Goal: Information Seeking & Learning: Learn about a topic

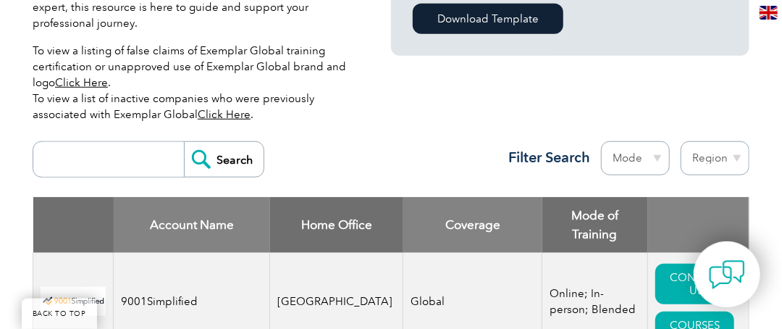
scroll to position [468, 0]
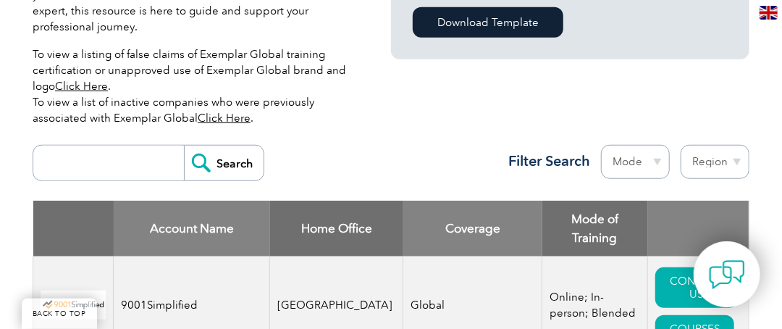
click at [727, 145] on select "Region Australia Bahrain Bangladesh Brazil Canada Colombia Dominican Republic E…" at bounding box center [715, 162] width 69 height 34
select select "[GEOGRAPHIC_DATA]"
click at [681, 145] on select "Region Australia Bahrain Bangladesh Brazil Canada Colombia Dominican Republic E…" at bounding box center [715, 162] width 69 height 34
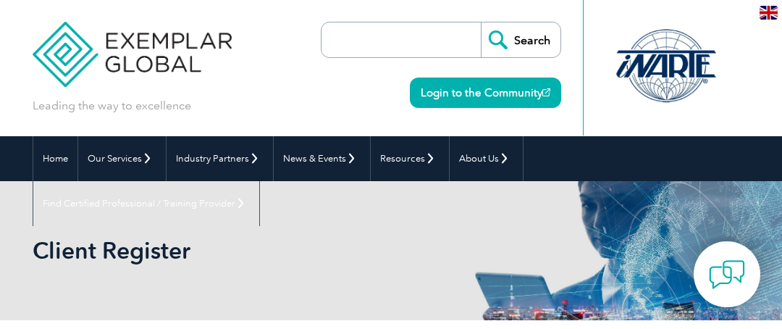
select select "[GEOGRAPHIC_DATA]"
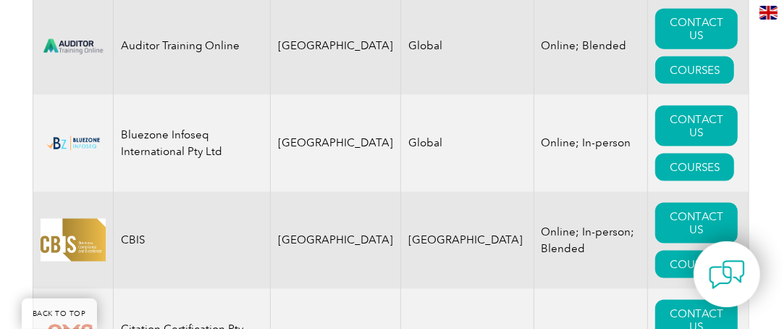
scroll to position [819, 0]
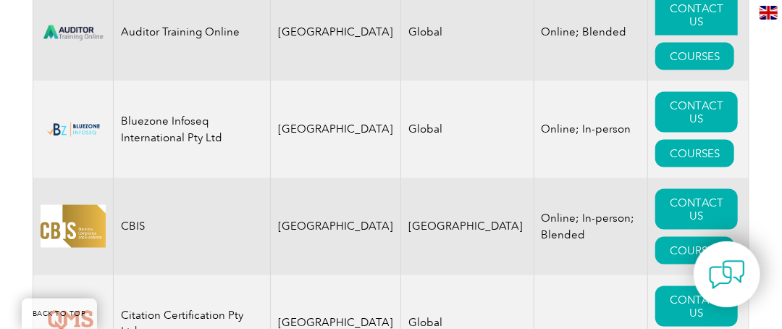
click at [699, 16] on link "CONTACT US" at bounding box center [697, 15] width 83 height 41
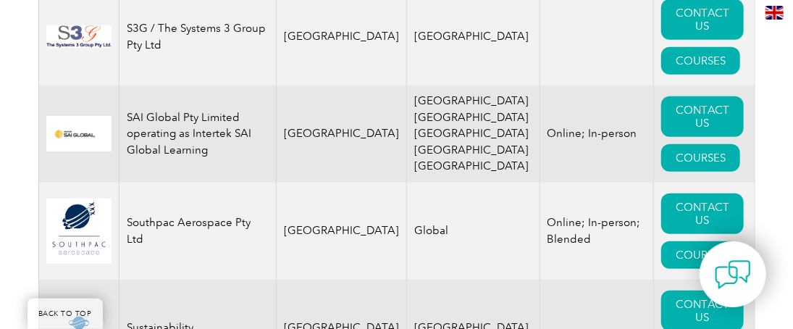
scroll to position [2662, 0]
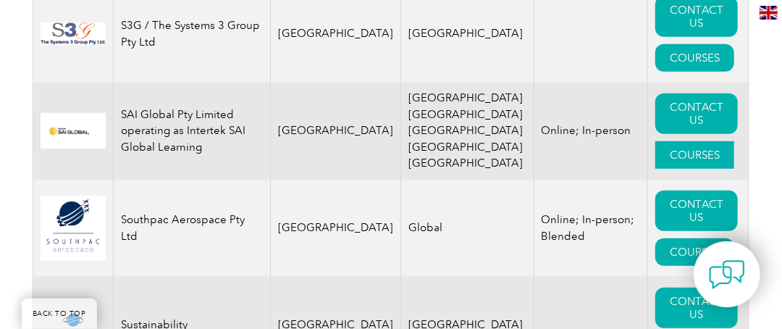
click at [672, 169] on link "COURSES" at bounding box center [695, 155] width 79 height 28
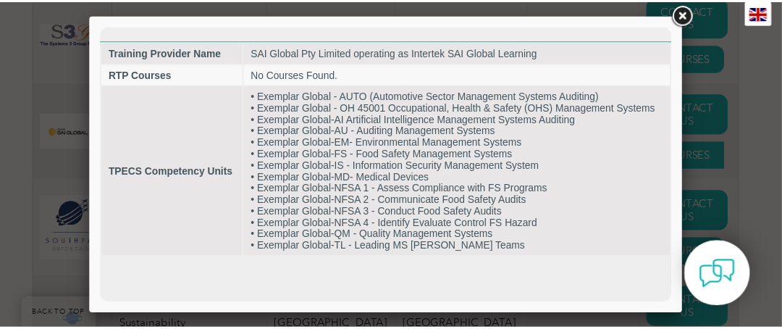
scroll to position [0, 0]
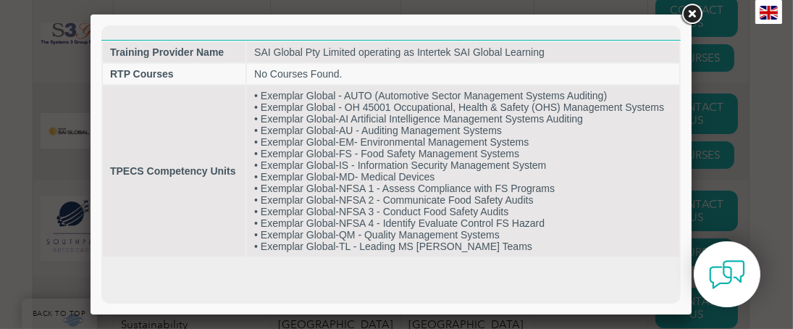
click at [685, 12] on link at bounding box center [692, 14] width 26 height 26
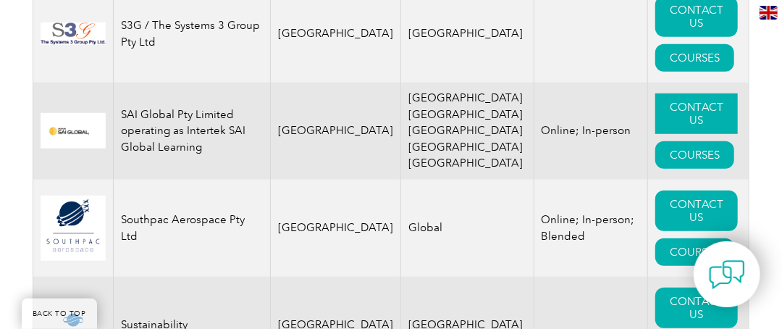
click at [656, 121] on link "CONTACT US" at bounding box center [697, 113] width 83 height 41
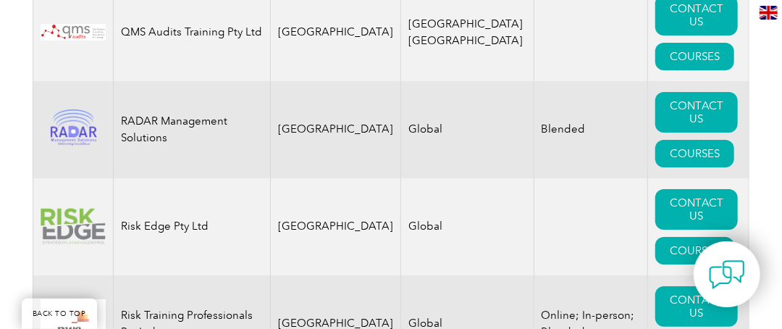
scroll to position [2275, 0]
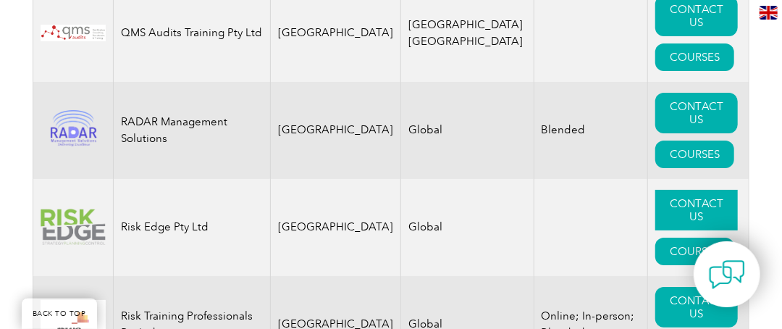
click at [688, 216] on link "CONTACT US" at bounding box center [697, 210] width 83 height 41
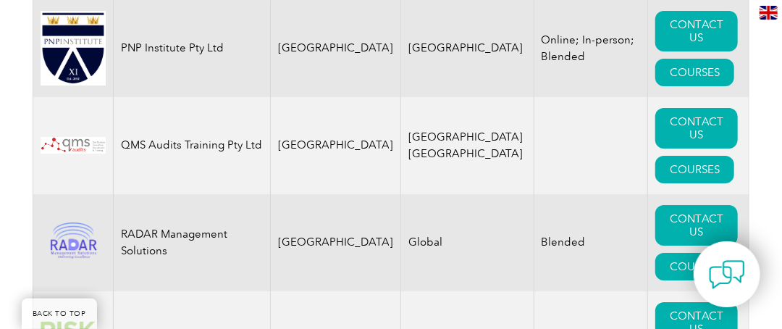
scroll to position [2159, 0]
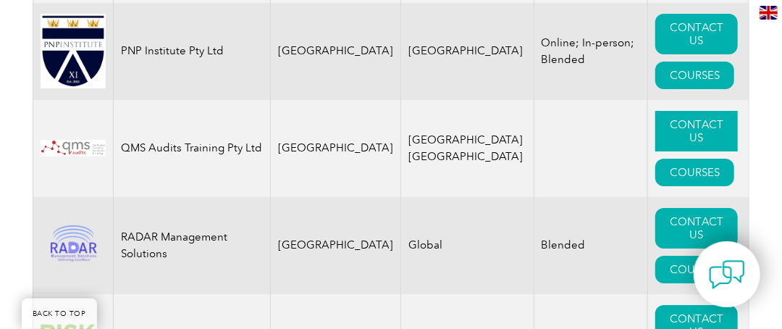
click at [682, 143] on link "CONTACT US" at bounding box center [697, 131] width 83 height 41
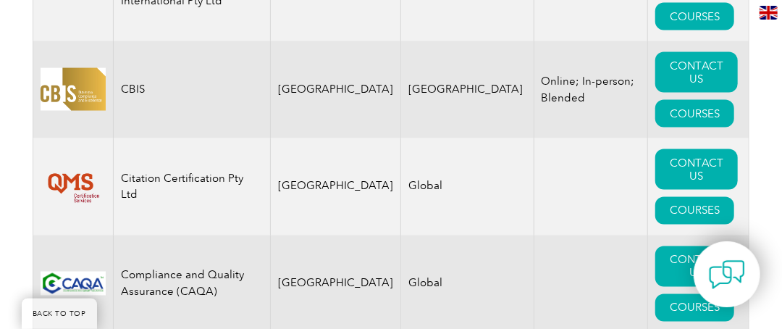
scroll to position [957, 0]
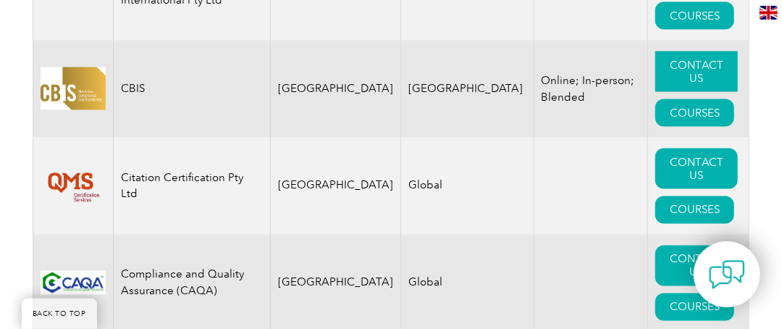
click at [675, 87] on link "CONTACT US" at bounding box center [697, 71] width 83 height 41
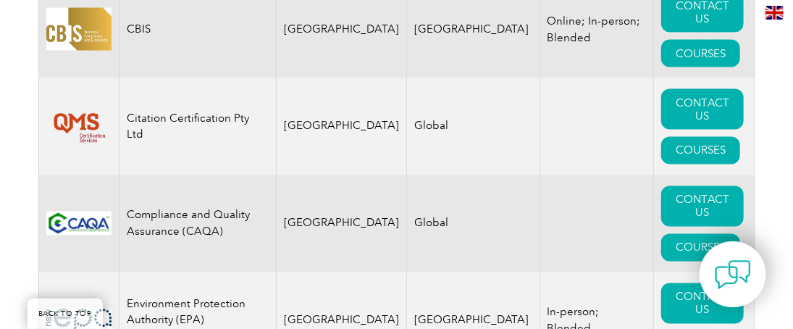
scroll to position [1018, 0]
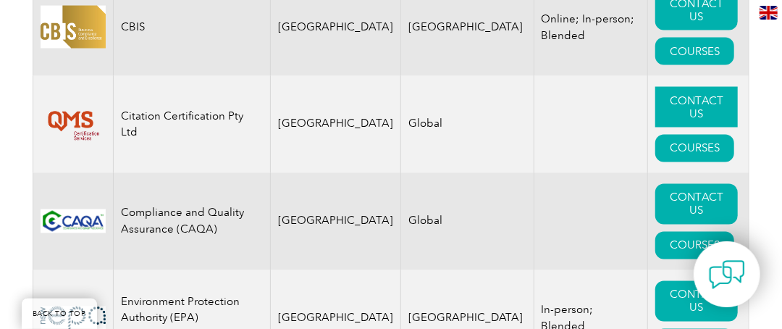
click at [658, 117] on link "CONTACT US" at bounding box center [697, 107] width 83 height 41
click at [672, 149] on link "COURSES" at bounding box center [695, 149] width 79 height 28
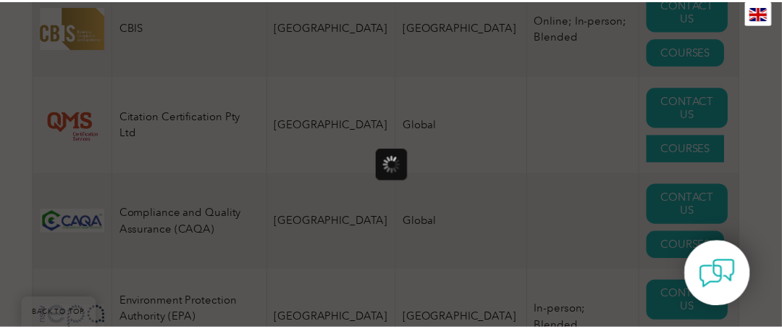
scroll to position [0, 0]
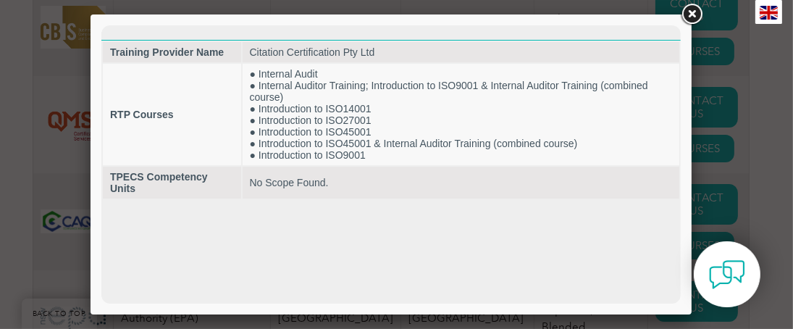
click at [693, 14] on link at bounding box center [692, 14] width 26 height 26
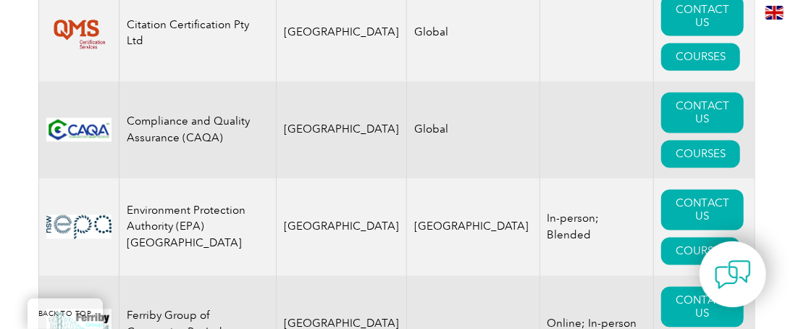
scroll to position [1112, 0]
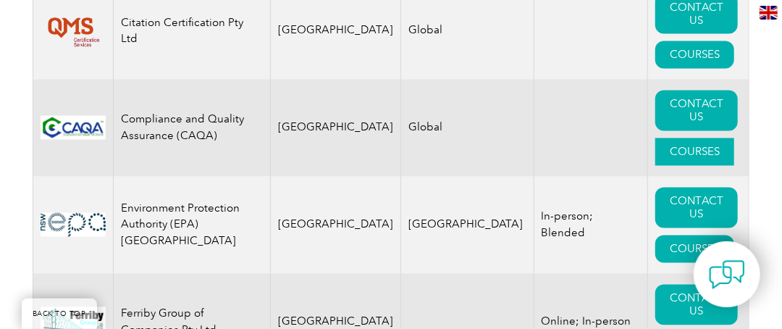
click at [656, 161] on link "COURSES" at bounding box center [695, 152] width 79 height 28
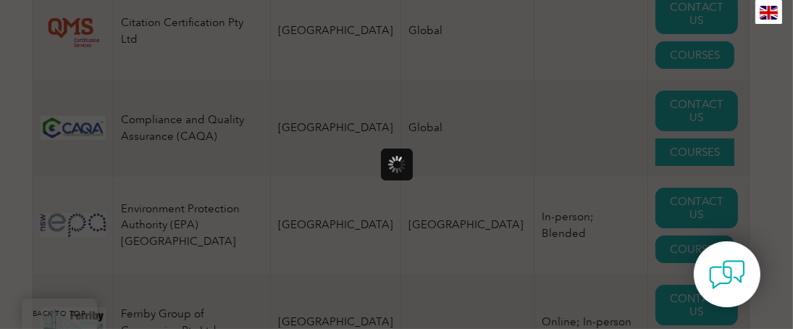
scroll to position [0, 0]
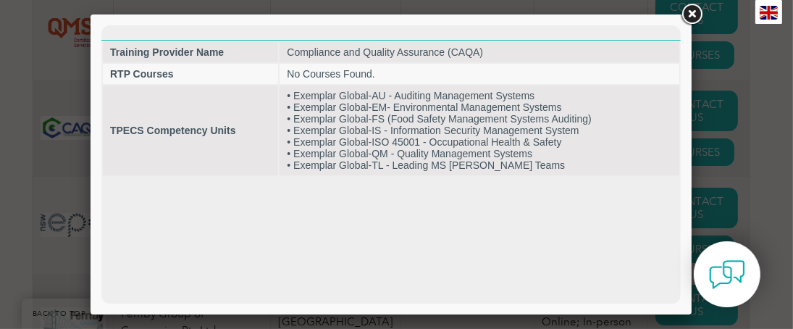
click at [695, 8] on link at bounding box center [692, 14] width 26 height 26
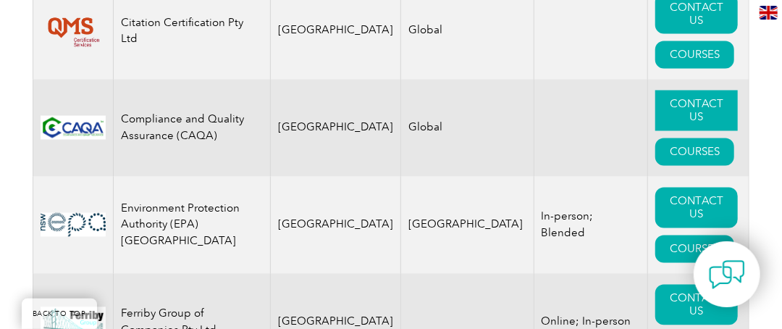
click at [684, 114] on link "CONTACT US" at bounding box center [697, 111] width 83 height 41
click at [658, 248] on link "COURSES" at bounding box center [695, 249] width 79 height 28
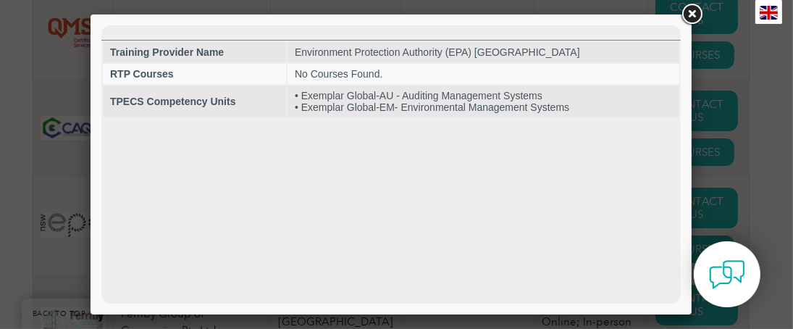
click at [687, 11] on link at bounding box center [692, 14] width 26 height 26
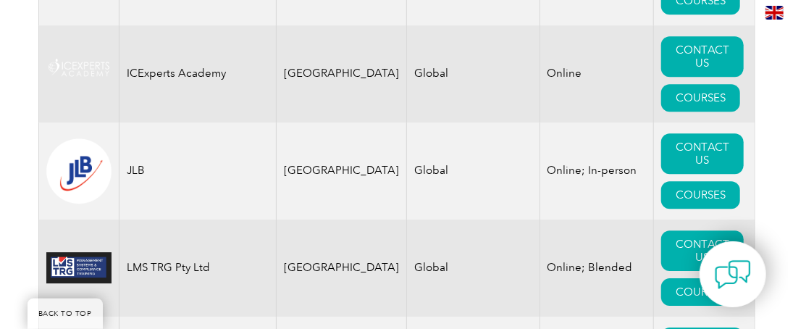
scroll to position [1749, 0]
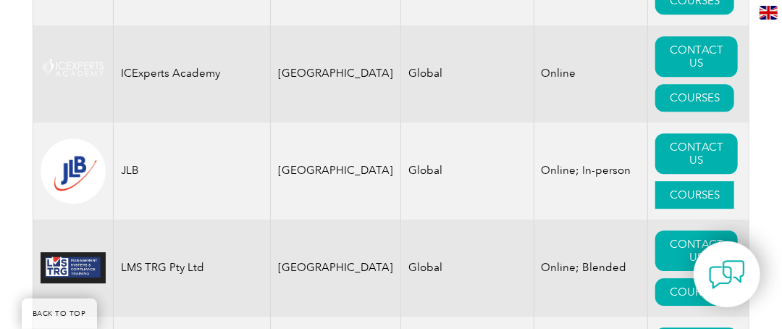
click at [656, 196] on link "COURSES" at bounding box center [695, 195] width 79 height 28
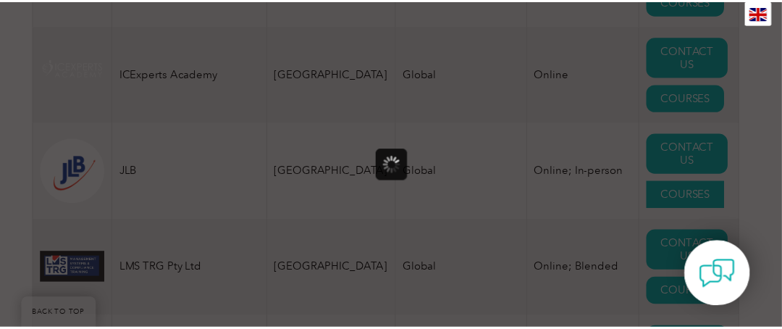
scroll to position [0, 0]
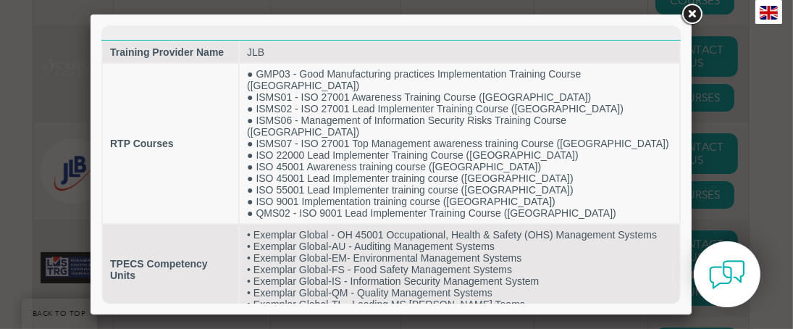
click at [699, 14] on link at bounding box center [692, 14] width 26 height 26
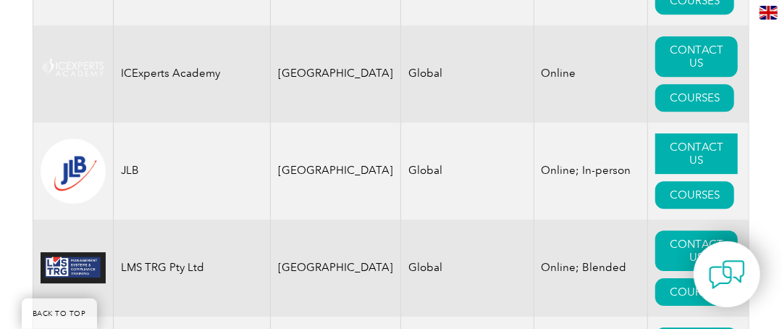
click at [662, 164] on link "CONTACT US" at bounding box center [697, 153] width 83 height 41
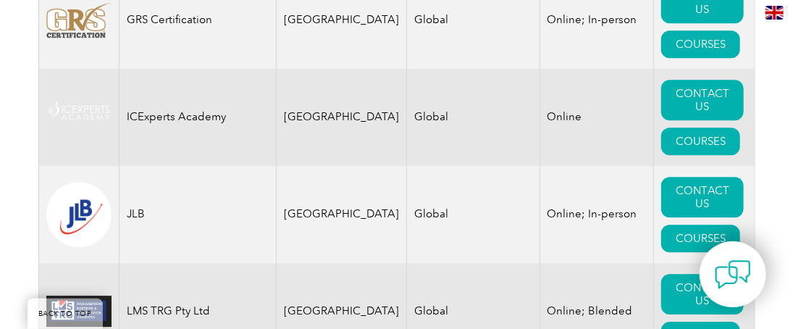
scroll to position [1701, 0]
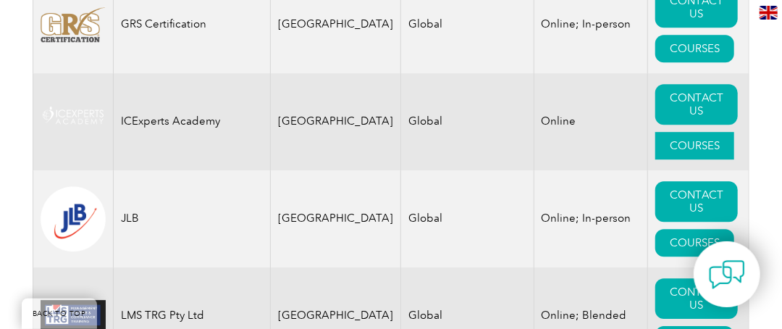
click at [660, 149] on link "COURSES" at bounding box center [695, 146] width 79 height 28
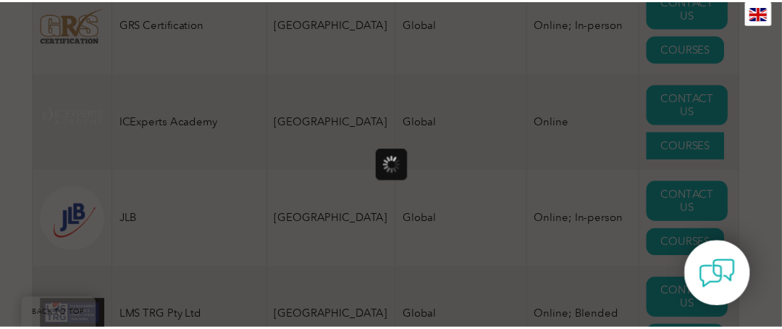
scroll to position [0, 0]
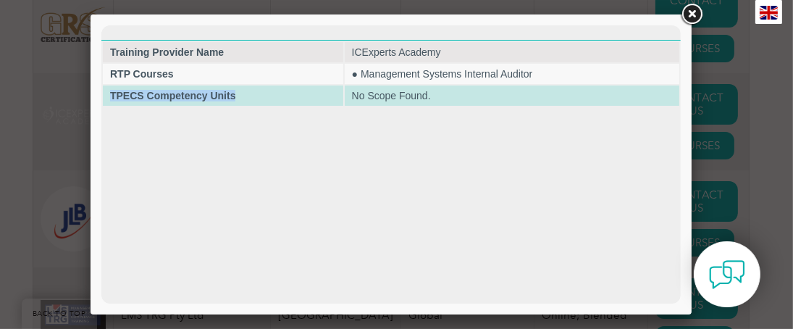
drag, startPoint x: 240, startPoint y: 93, endPoint x: 104, endPoint y: 99, distance: 137.0
click at [104, 99] on td "TPECS Competency Units" at bounding box center [222, 95] width 240 height 20
copy strong "TPECS Competency Units"
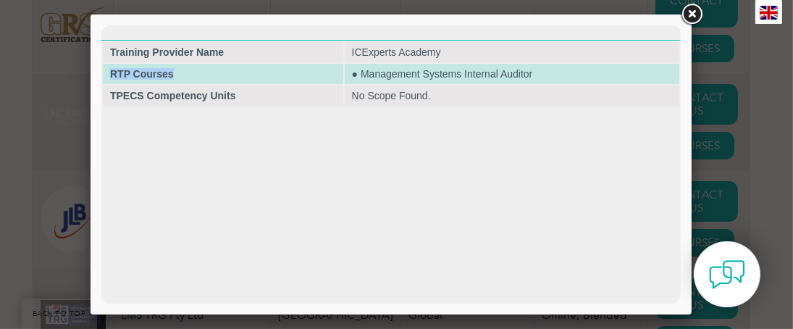
drag, startPoint x: 175, startPoint y: 70, endPoint x: 109, endPoint y: 70, distance: 65.9
click at [109, 70] on td "RTP Courses" at bounding box center [222, 74] width 240 height 20
copy strong "RTP Courses"
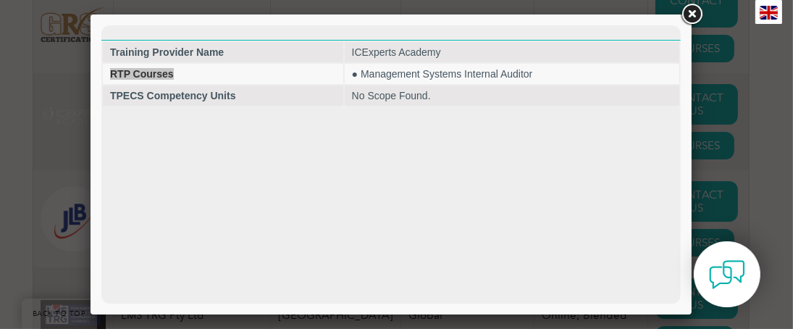
click at [698, 14] on link at bounding box center [692, 14] width 26 height 26
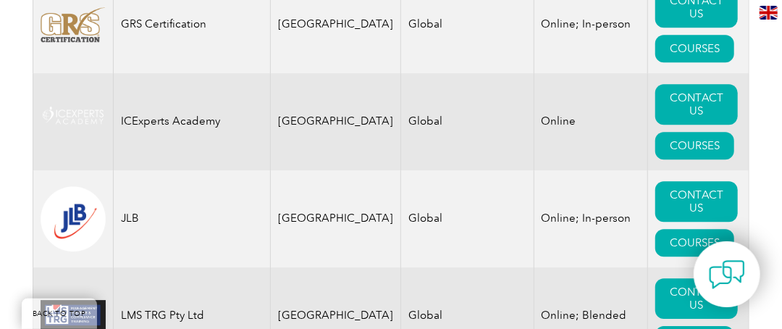
scroll to position [2737, 0]
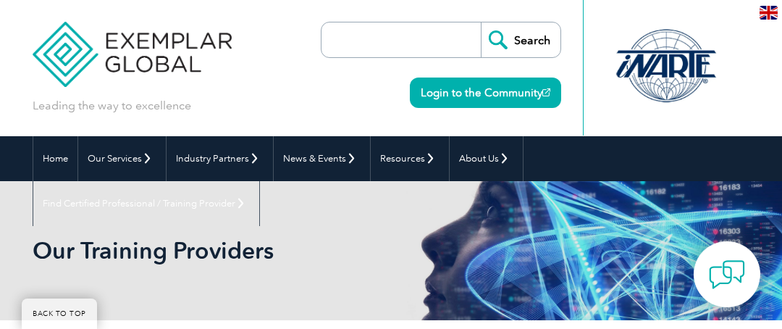
select select "[GEOGRAPHIC_DATA]"
